Goal: Information Seeking & Learning: Learn about a topic

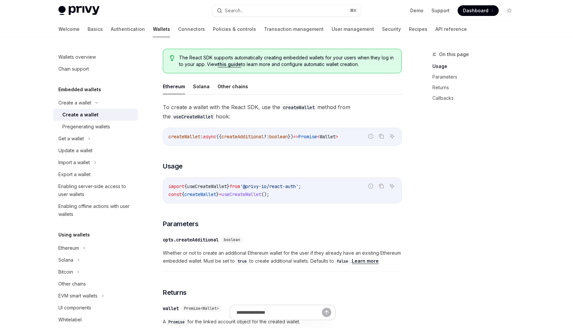
scroll to position [154, 0]
click at [201, 90] on button "Solana" at bounding box center [201, 86] width 17 height 16
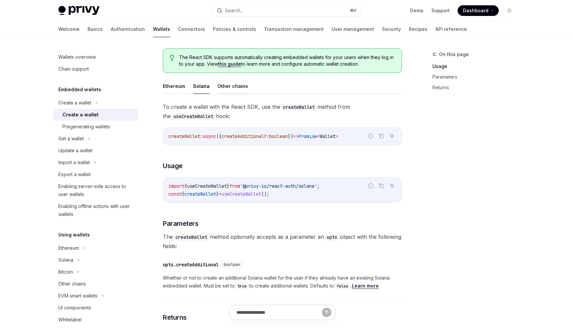
click at [227, 84] on button "Other chains" at bounding box center [232, 86] width 30 height 16
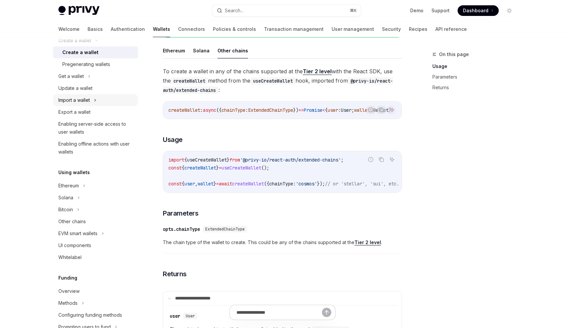
scroll to position [68, 0]
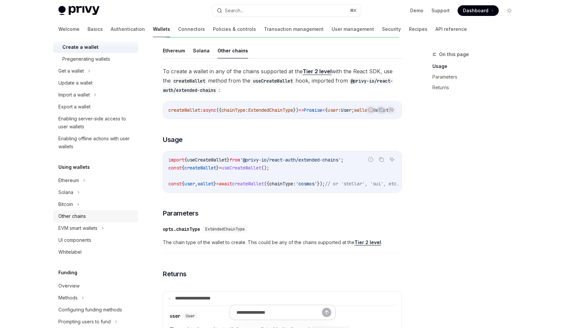
click at [87, 217] on div "Other chains" at bounding box center [96, 216] width 76 height 8
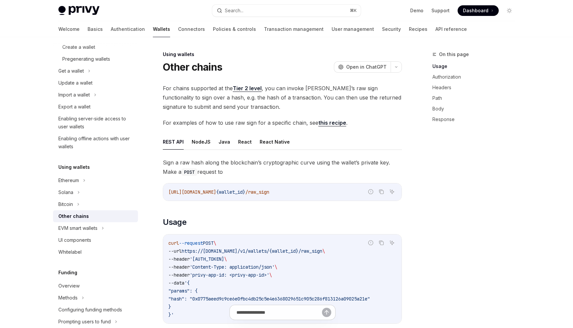
click at [244, 88] on link "Tier 2 level" at bounding box center [247, 88] width 29 height 7
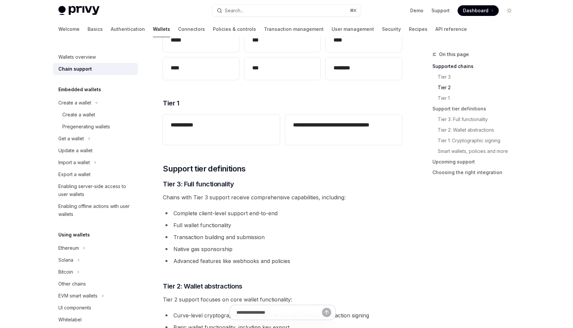
scroll to position [224, 0]
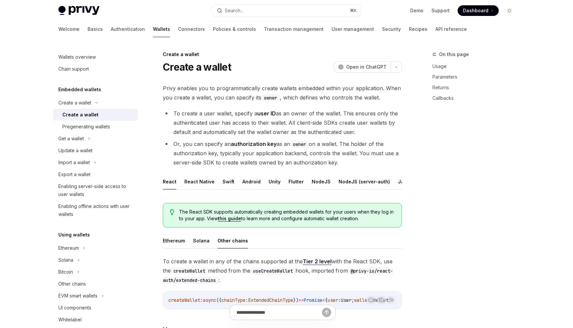
scroll to position [189, 0]
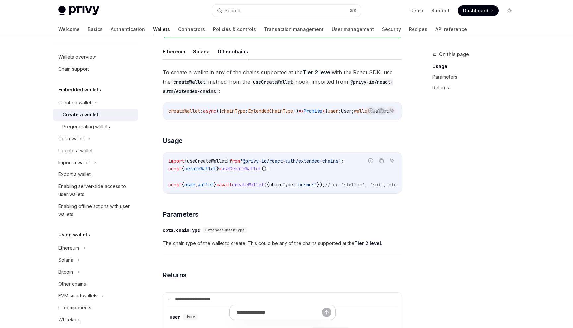
scroll to position [154, 0]
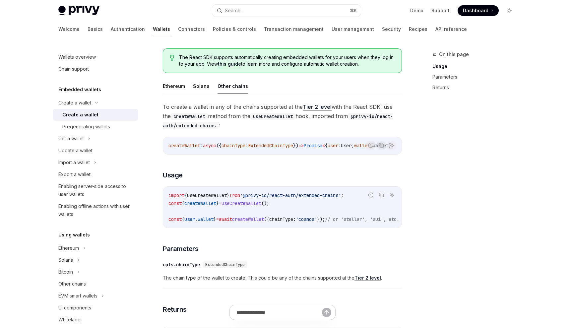
type textarea "*"
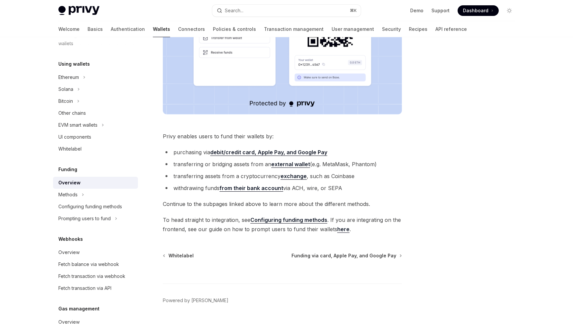
scroll to position [202, 0]
click at [86, 199] on div "Methods" at bounding box center [95, 195] width 85 height 12
type textarea "*"
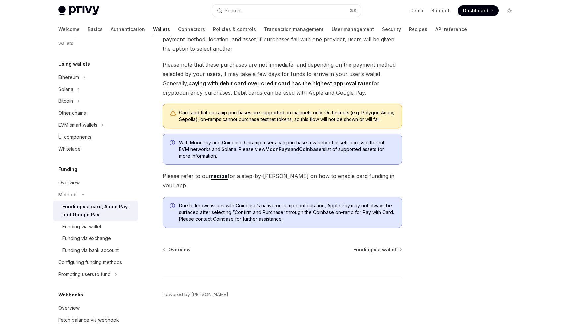
scroll to position [158, 0]
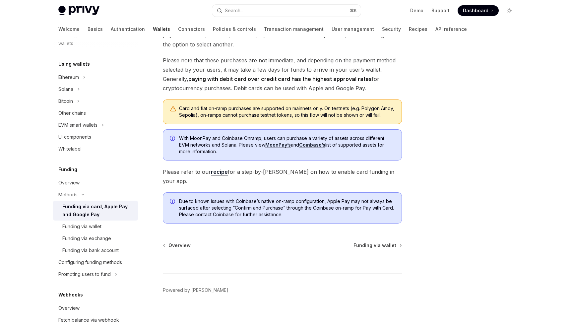
click at [307, 148] on link "Coinbase’s" at bounding box center [312, 145] width 26 height 6
click at [277, 148] on link "MoonPay’s" at bounding box center [278, 145] width 26 height 6
